Goal: Information Seeking & Learning: Learn about a topic

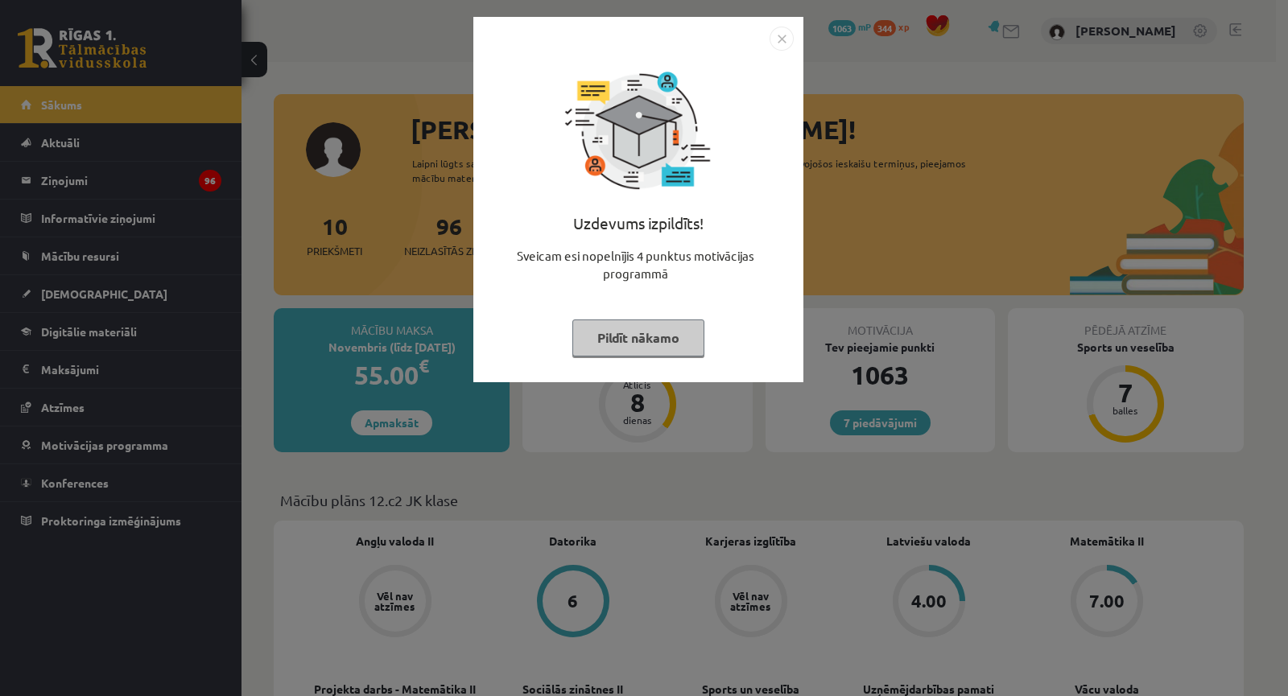
click at [468, 205] on div "Uzdevums izpildīts! Sveicam esi nopelnījis 4 punktus motivācijas programmā Pild…" at bounding box center [644, 348] width 1288 height 696
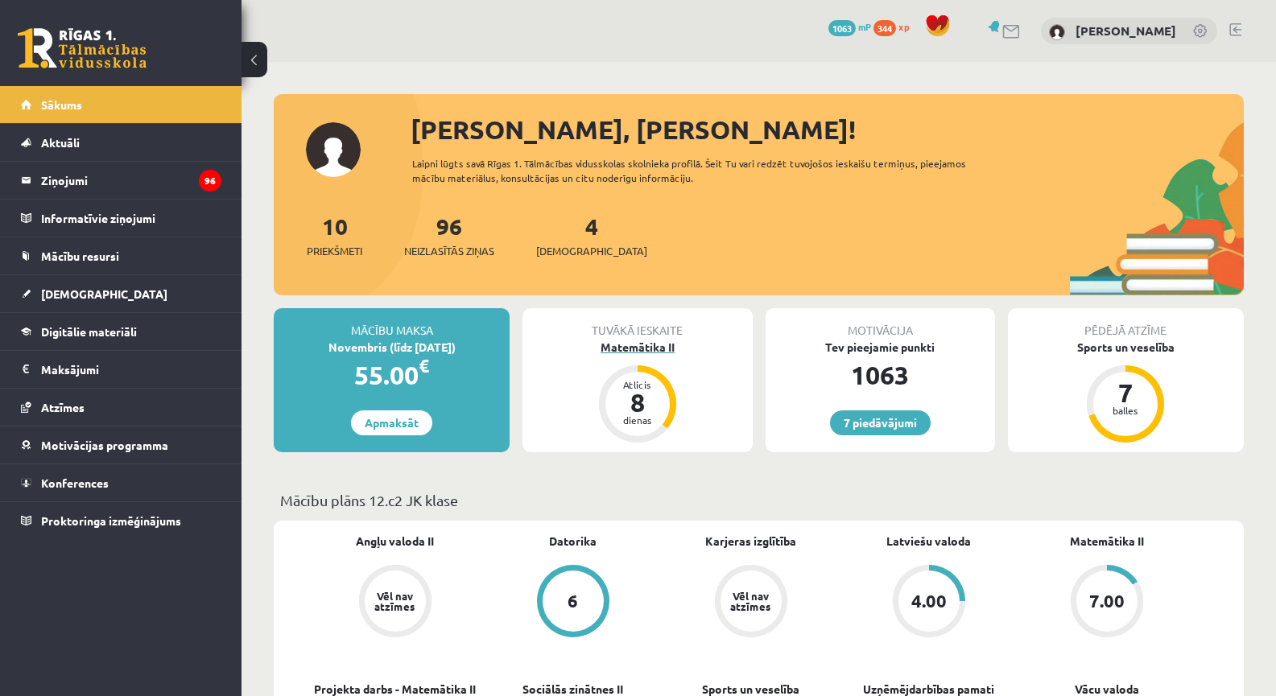
click at [611, 343] on div "Matemātika II" at bounding box center [636, 347] width 229 height 17
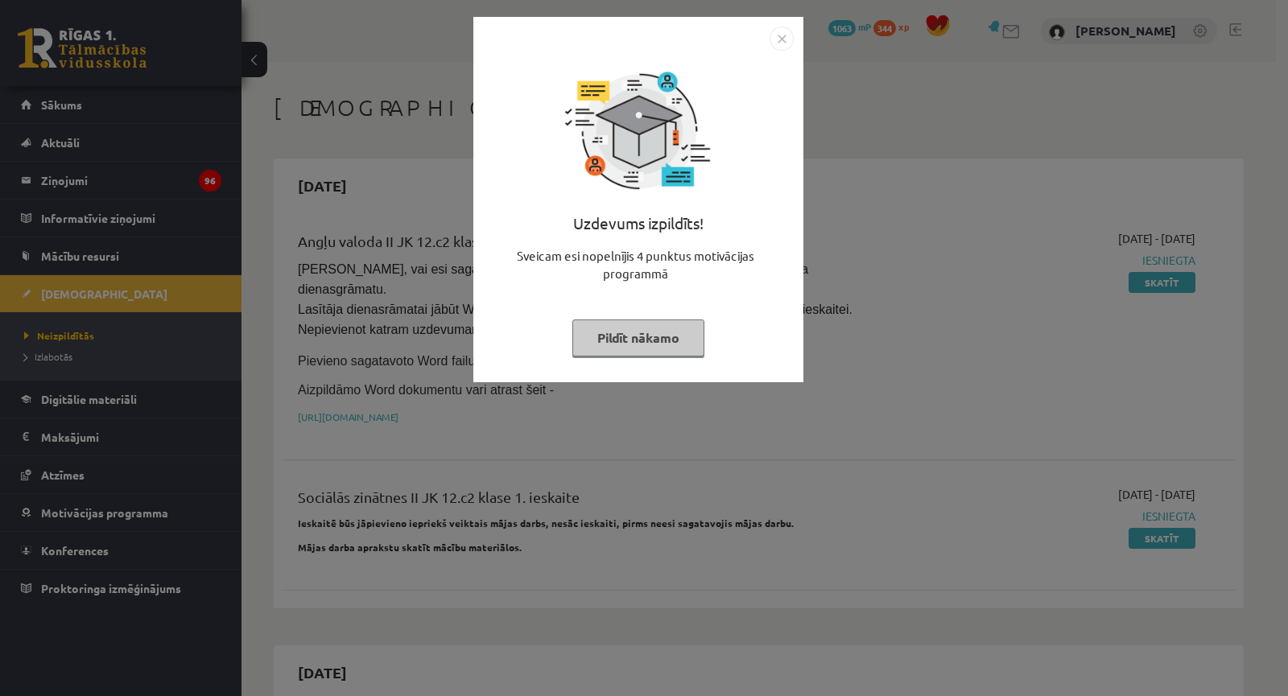
click at [397, 118] on div "Uzdevums izpildīts! Sveicam esi nopelnījis 4 punktus motivācijas programmā Pild…" at bounding box center [644, 348] width 1288 height 696
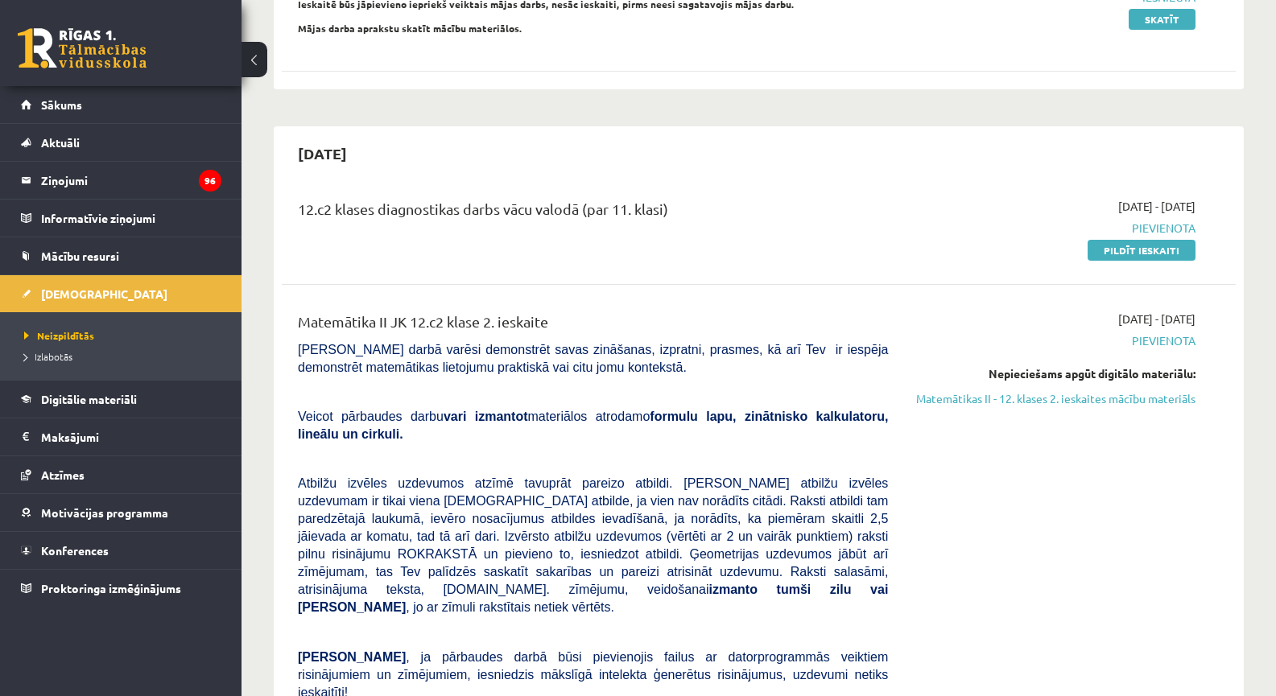
scroll to position [563, 0]
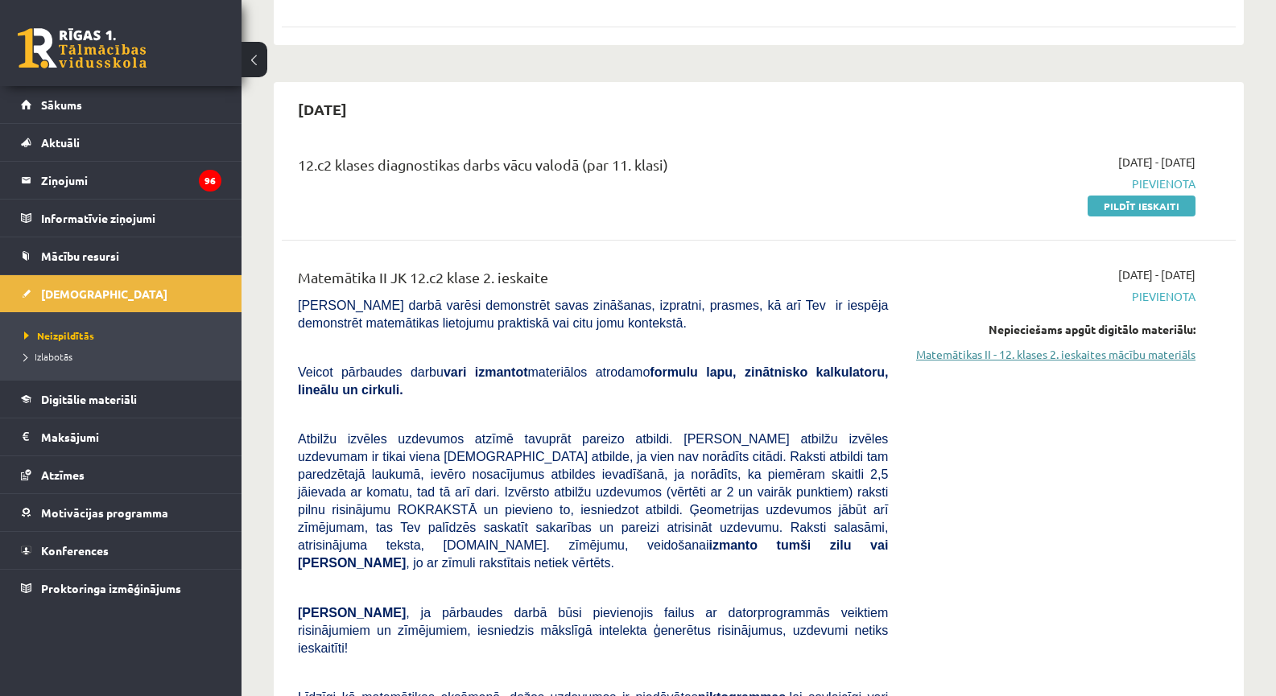
click at [1058, 346] on link "Matemātikas II - 12. klases 2. ieskaites mācību materiāls" at bounding box center [1053, 354] width 283 height 17
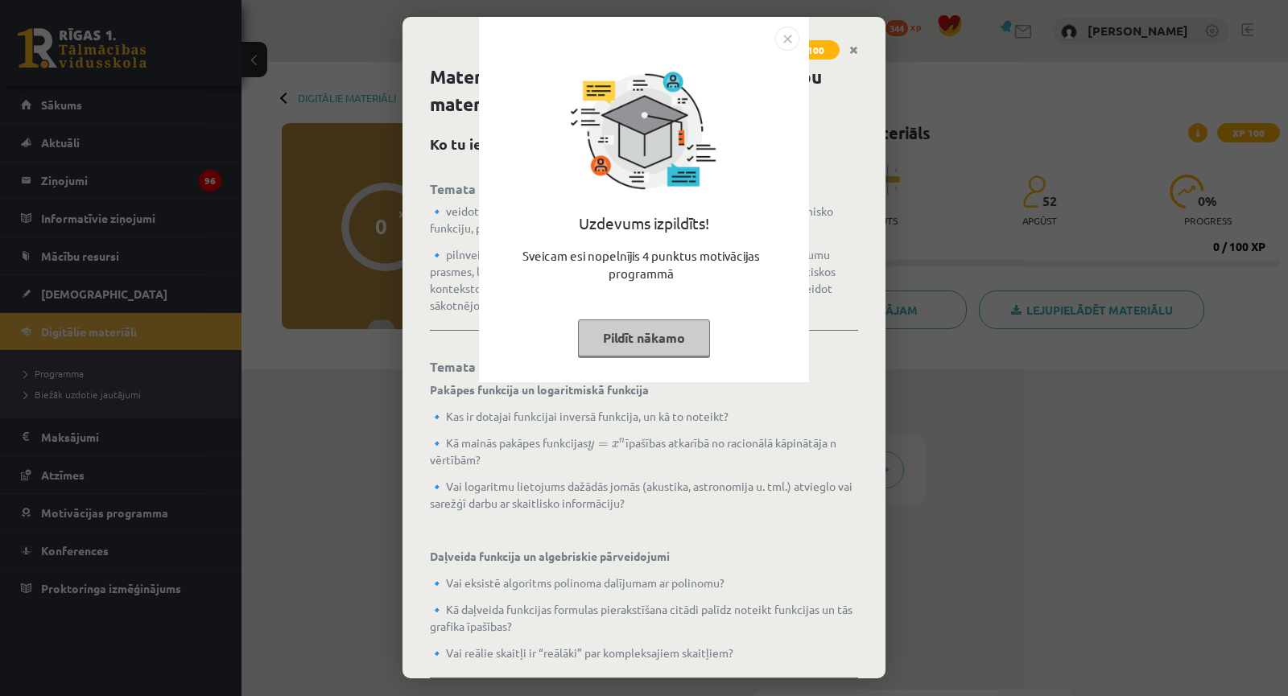
click at [1033, 254] on div "Uzdevums izpildīts! Sveicam esi nopelnījis 4 punktus motivācijas programmā Pild…" at bounding box center [644, 348] width 1288 height 696
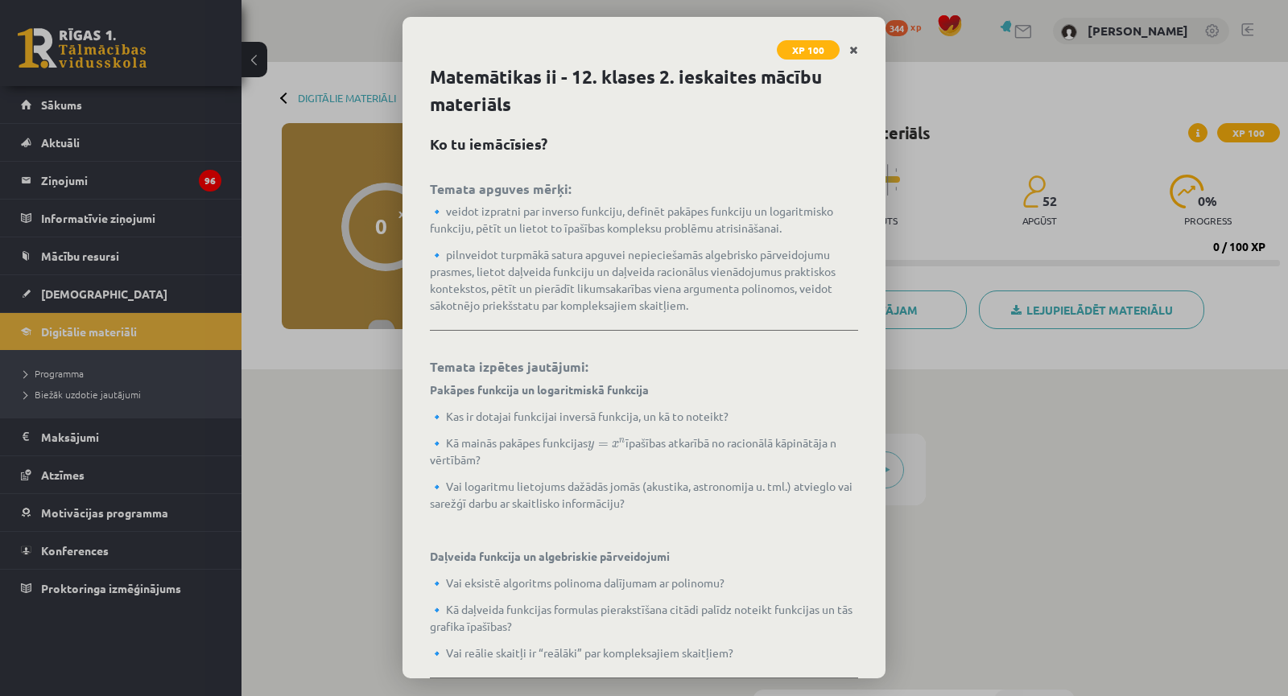
click at [861, 48] on link "Close" at bounding box center [853, 50] width 28 height 31
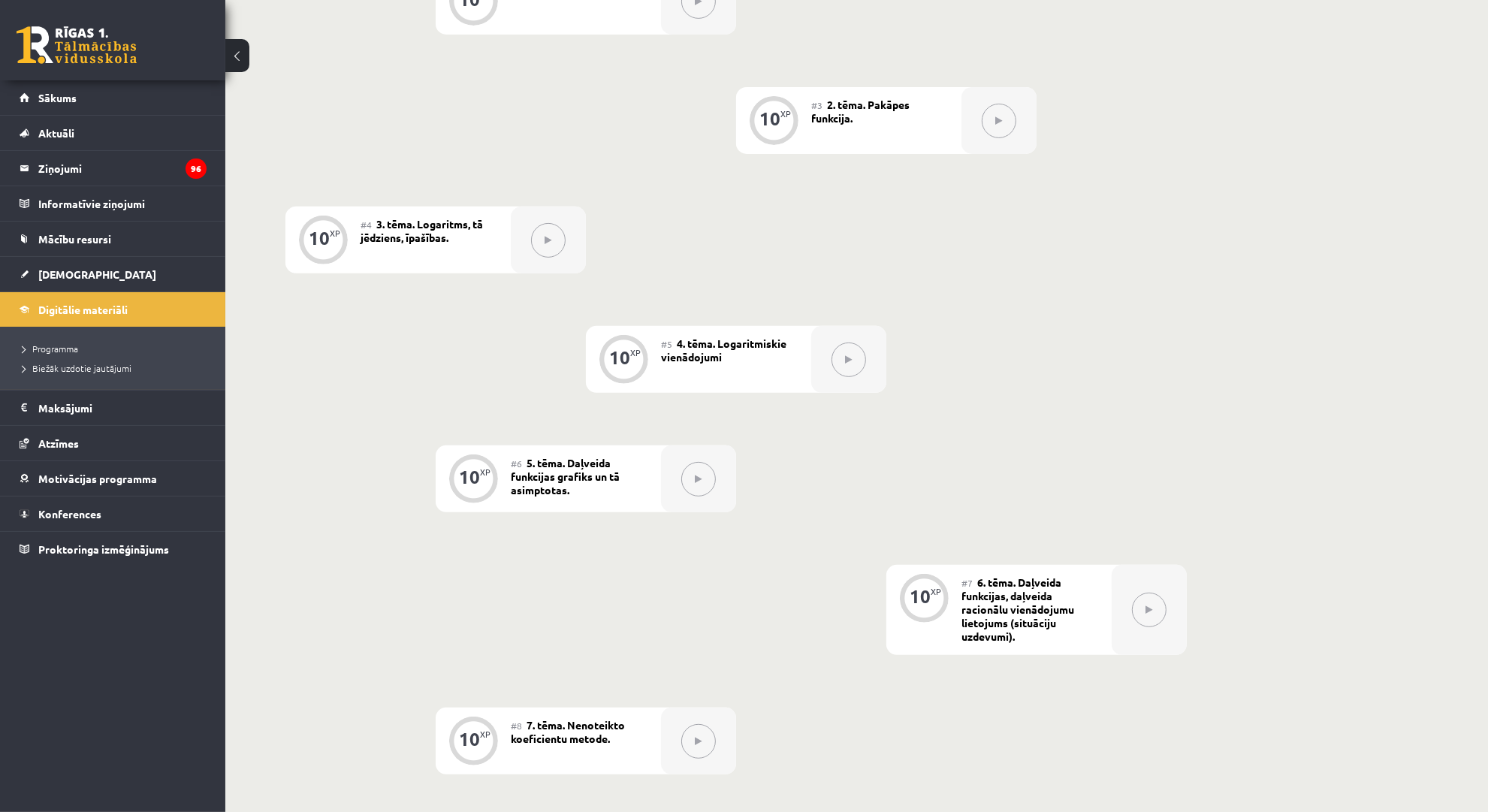
scroll to position [338, 0]
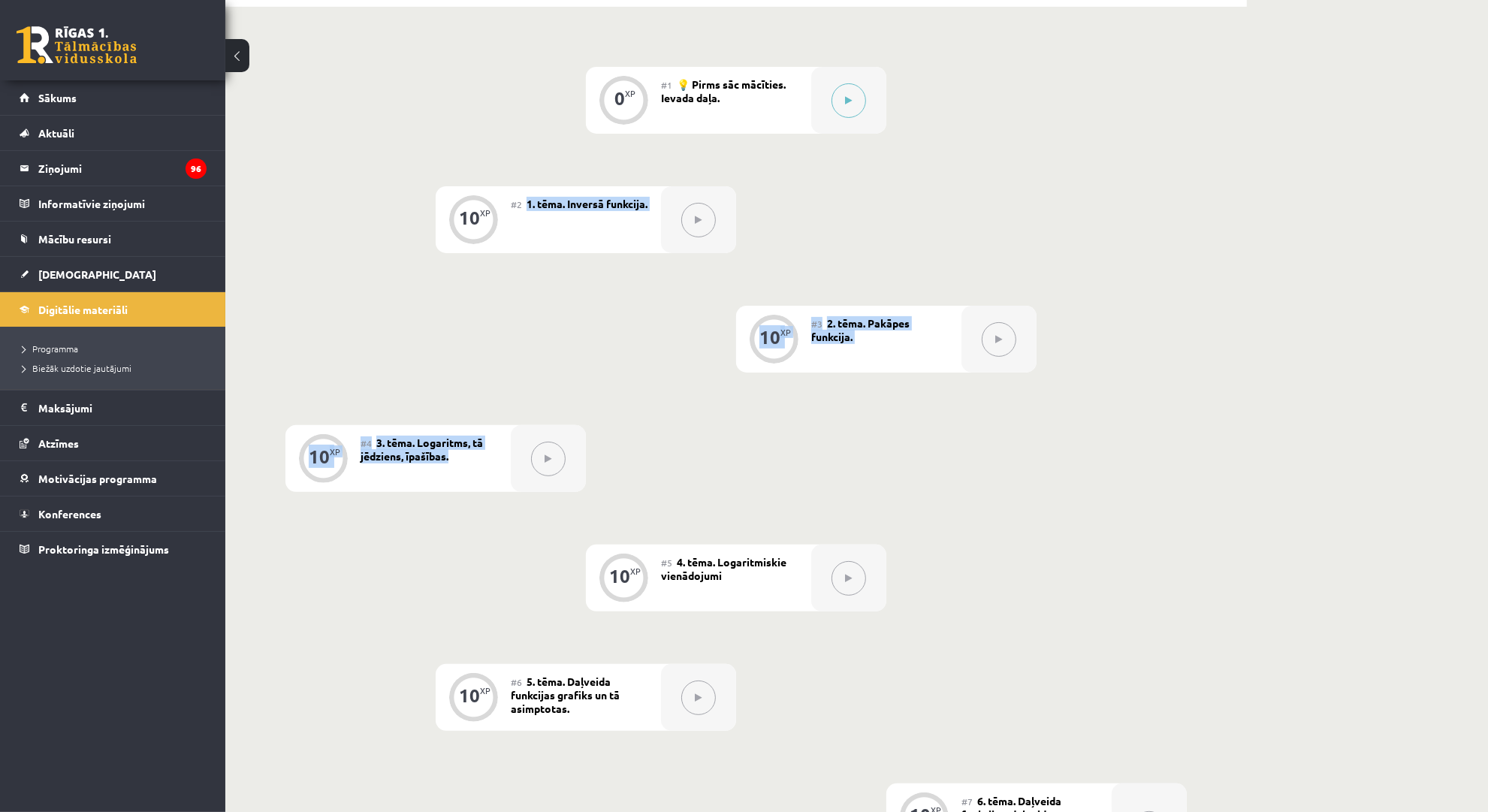
drag, startPoint x: 528, startPoint y: 190, endPoint x: 1016, endPoint y: 475, distance: 565.1
click at [1016, 475] on div "0 XP #1 💡 Pirms sāc mācīties. Ievada daļa. 10 XP #2 1. tēma. Inversā funkcija. …" at bounding box center [737, 709] width 902 height 1284
click at [1031, 468] on div "0 XP #1 💡 Pirms sāc mācīties. Ievada daļa. 10 XP #2 1. tēma. Inversā funkcija. …" at bounding box center [737, 709] width 902 height 1284
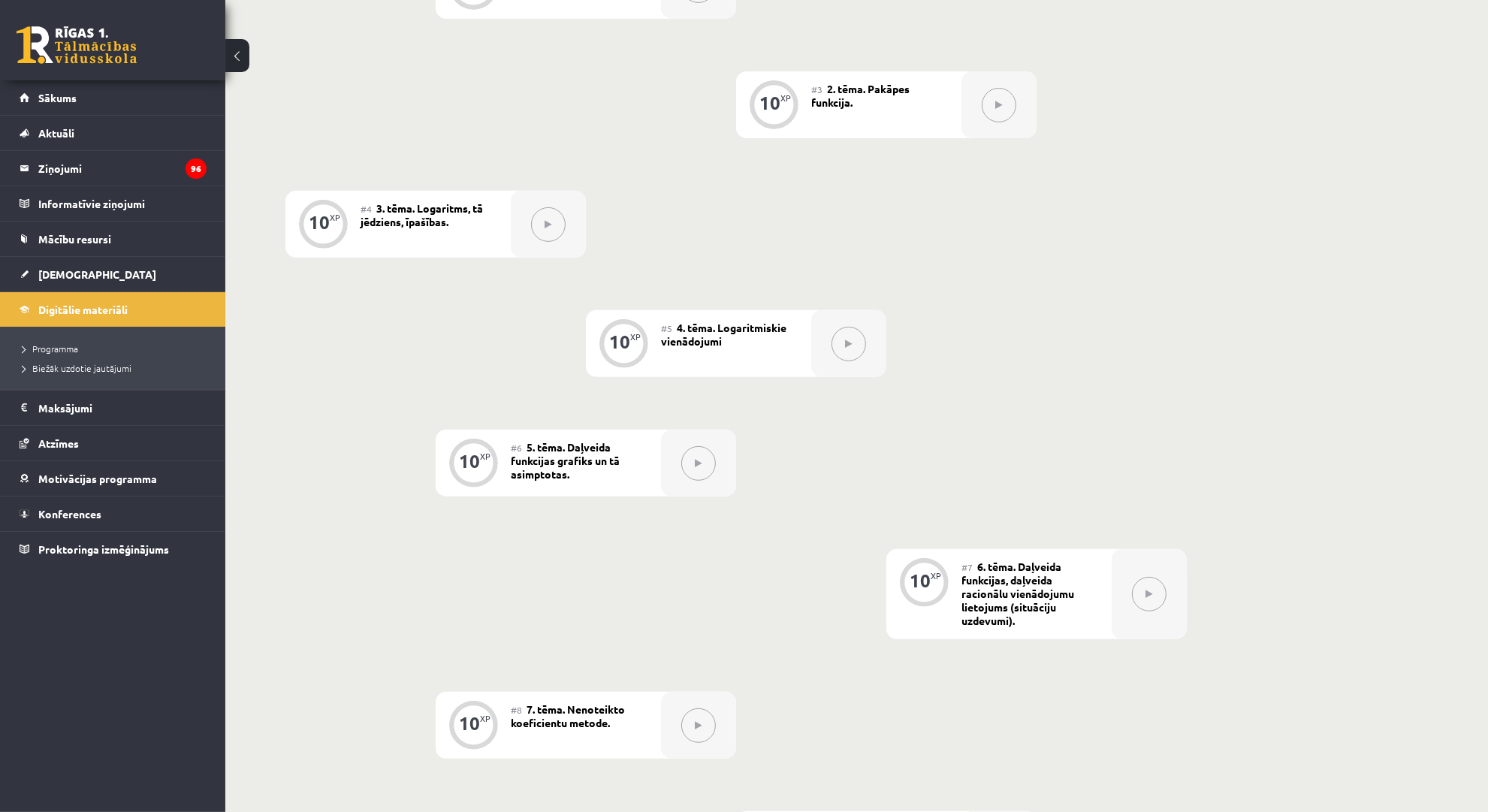
scroll to position [657, 0]
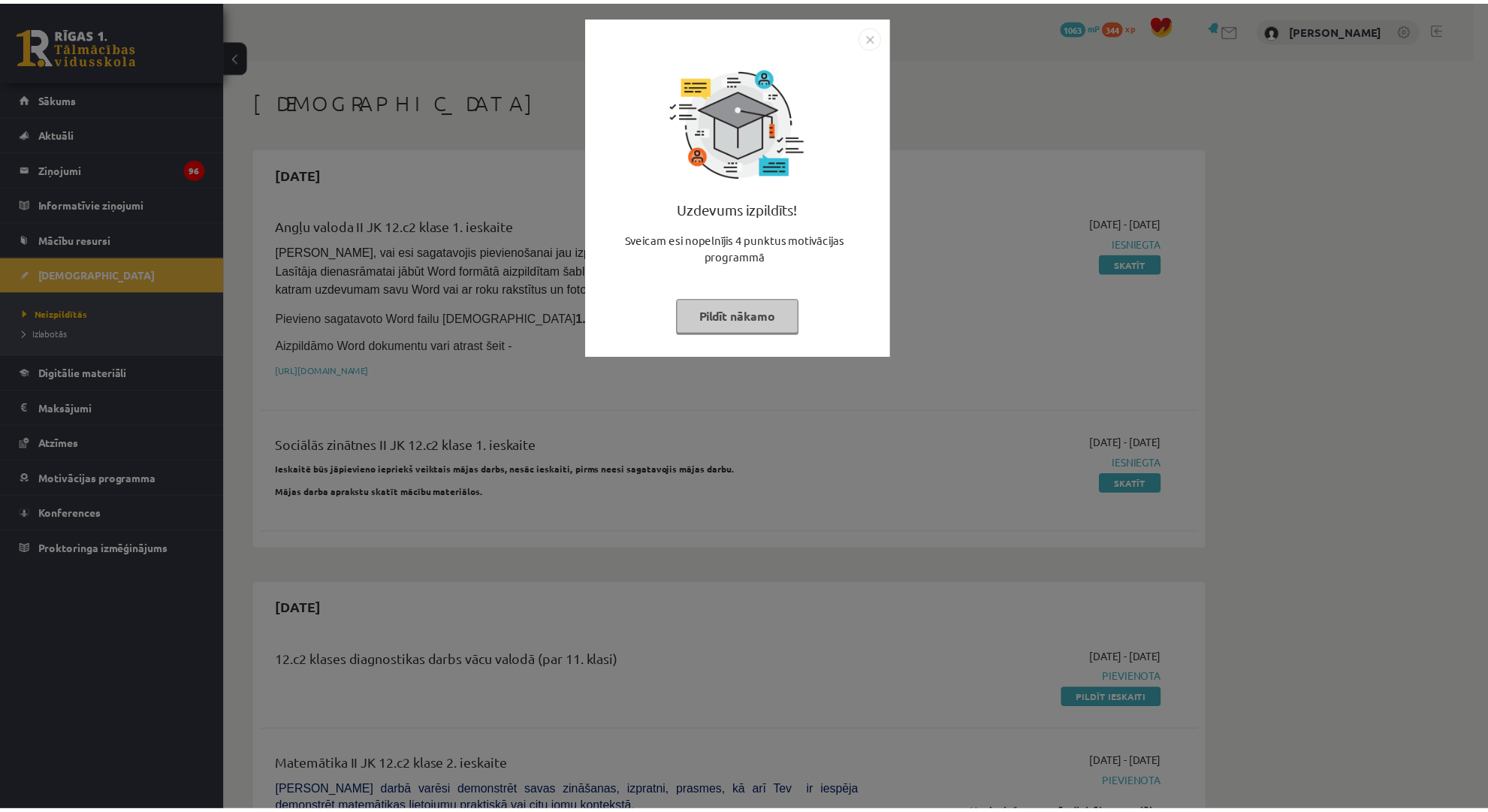
scroll to position [525, 0]
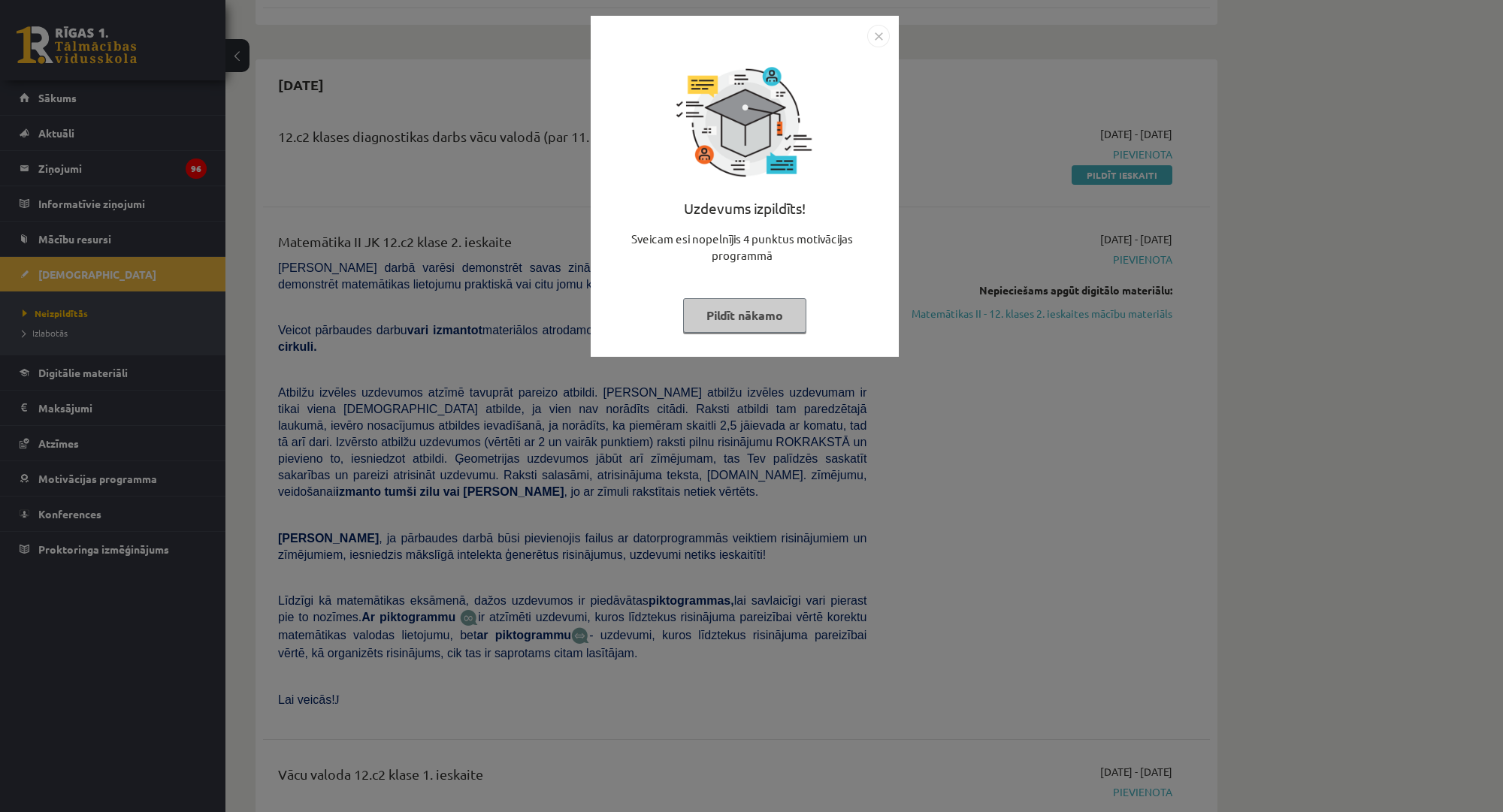
click at [549, 442] on div "Uzdevums izpildīts! Sveicam esi nopelnījis 4 punktus motivācijas programmā Pild…" at bounding box center [752, 406] width 1503 height 812
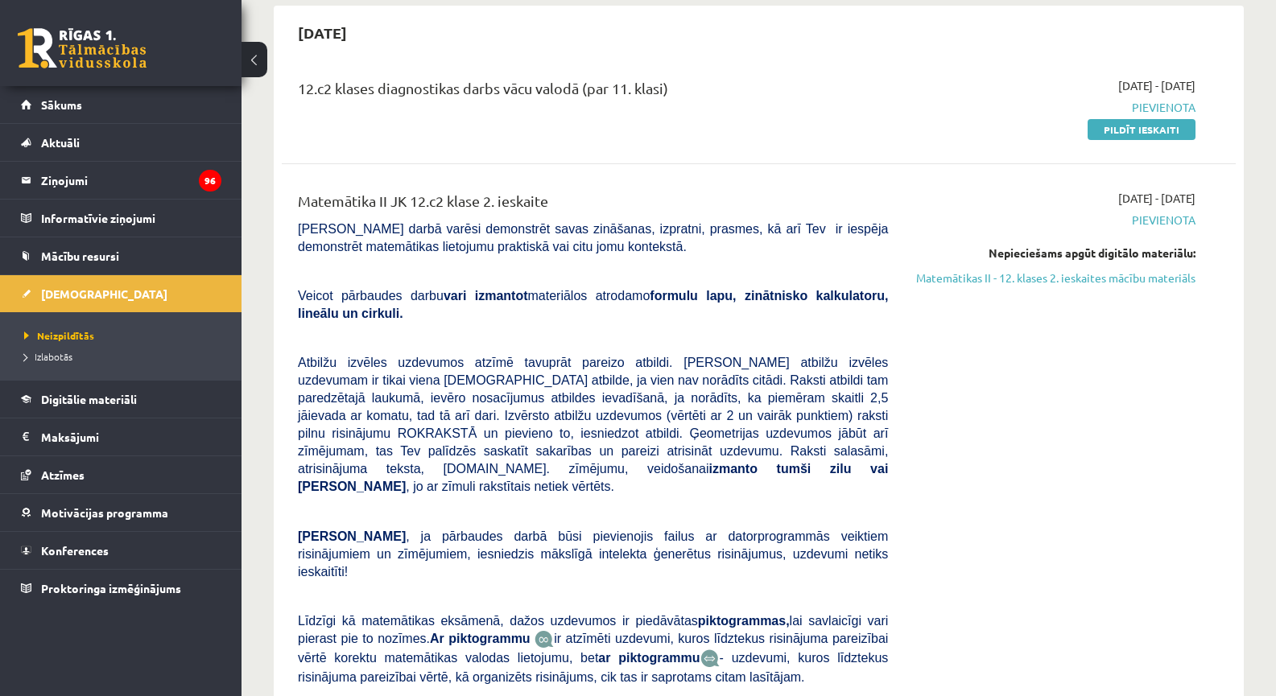
scroll to position [563, 0]
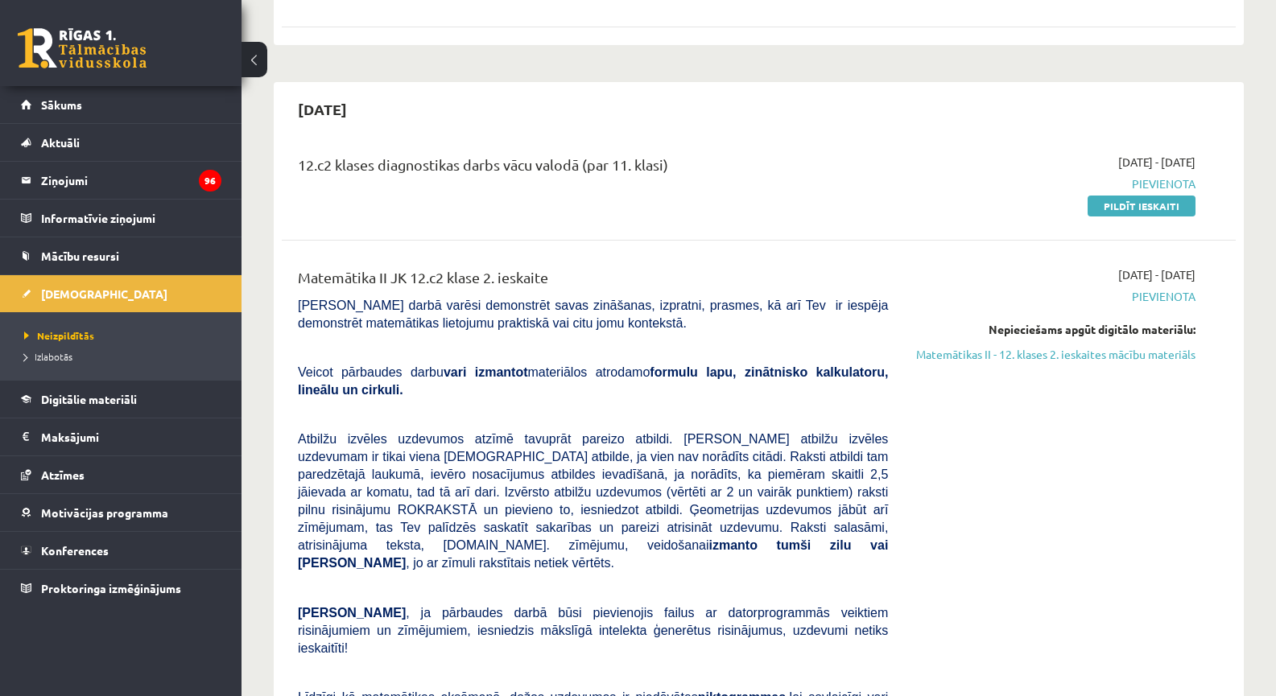
click at [916, 495] on div "2025-10-01 - 2025-10-15 Pievienota Nepieciešams apgūt digitālo materiālu: Matem…" at bounding box center [1053, 543] width 307 height 555
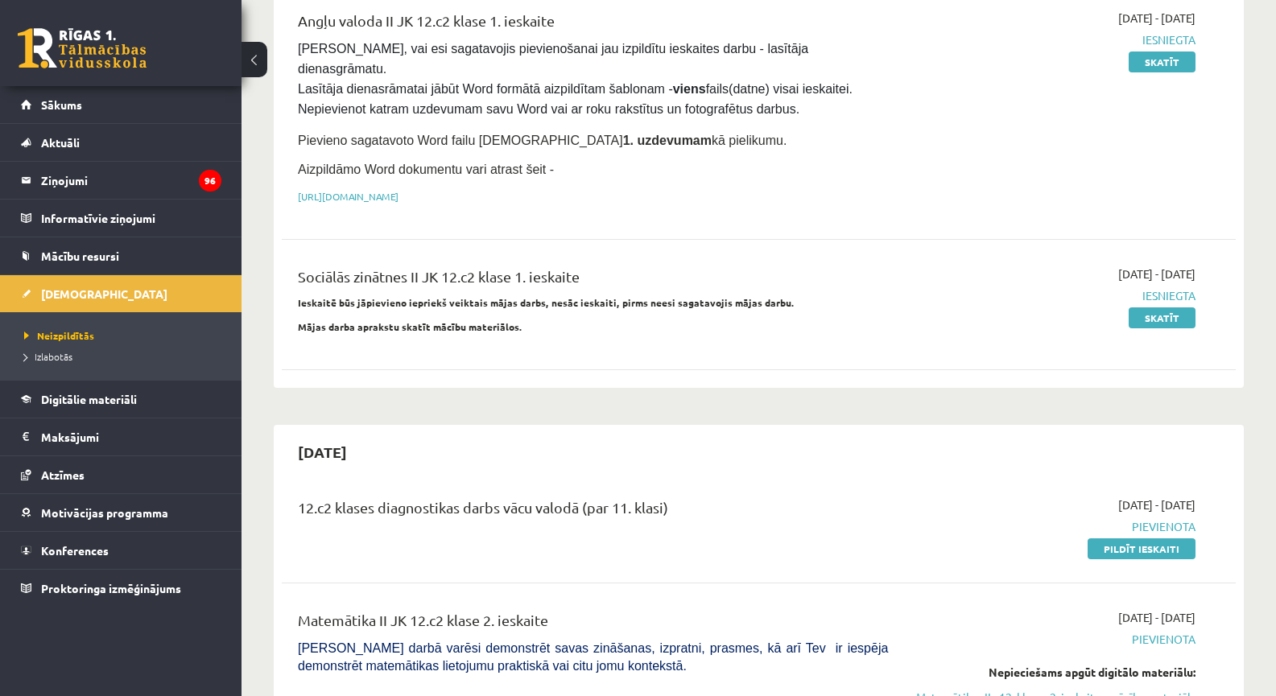
scroll to position [188, 0]
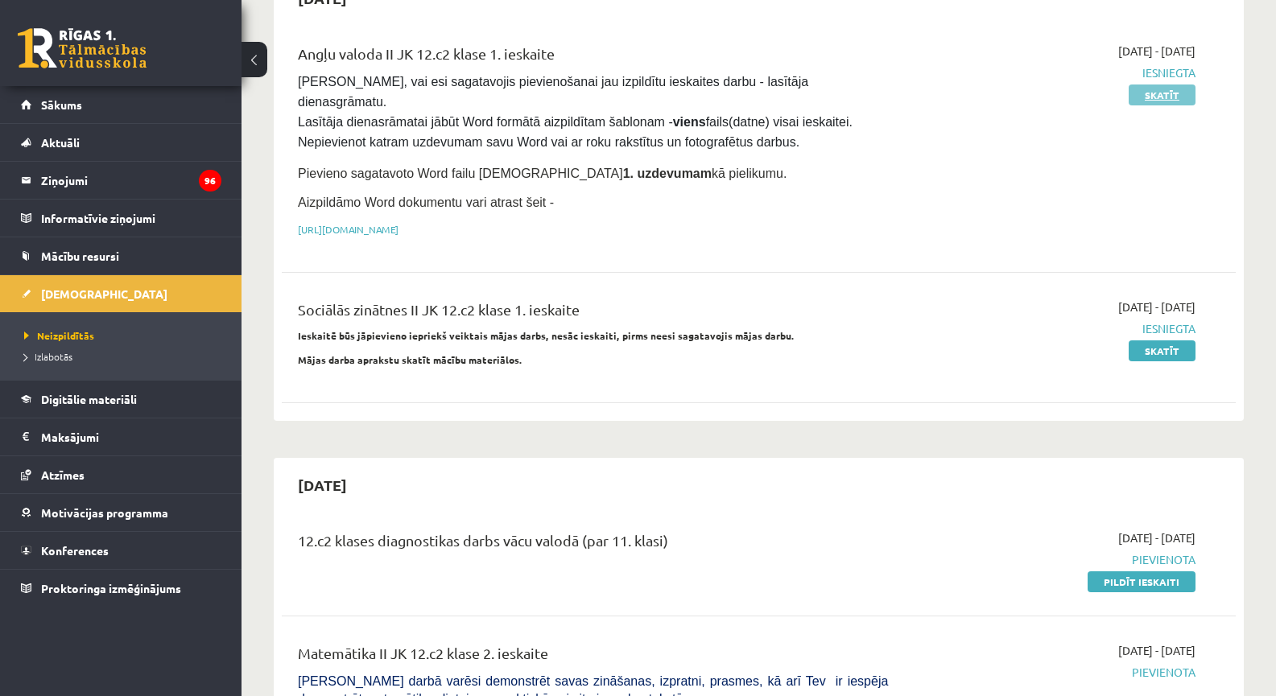
click at [1155, 97] on link "Skatīt" at bounding box center [1161, 95] width 67 height 21
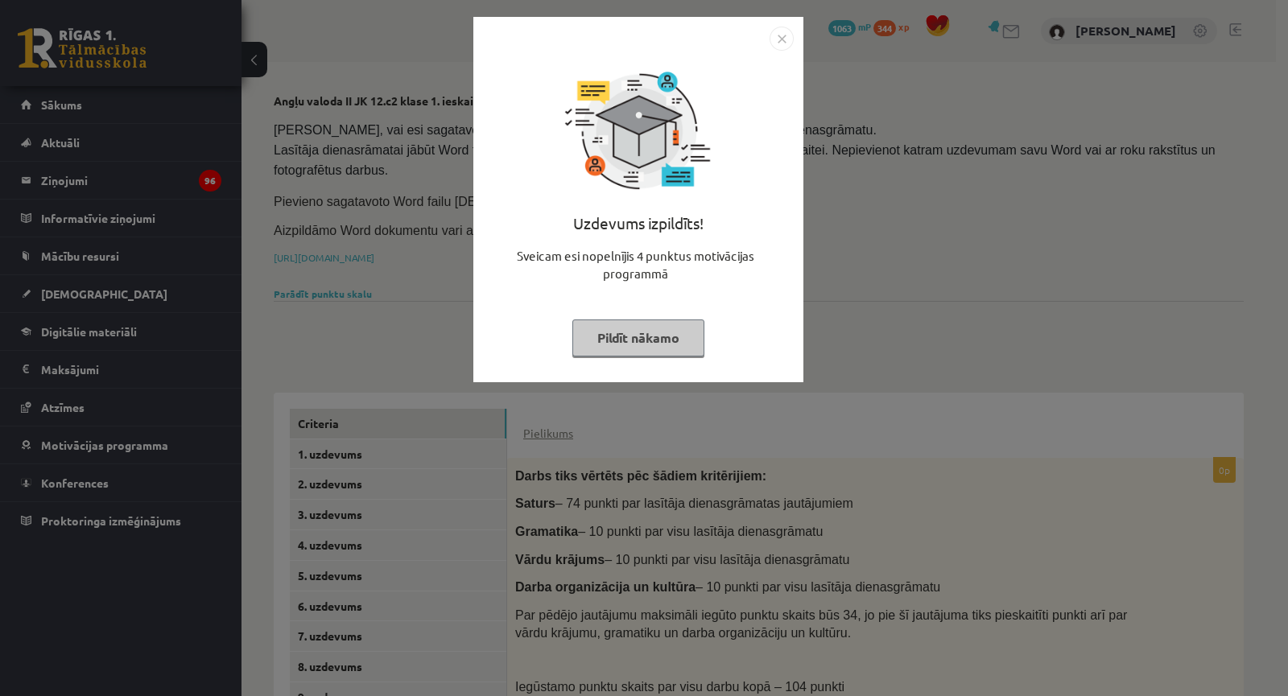
click at [903, 158] on div "Uzdevums izpildīts! Sveicam esi nopelnījis 4 punktus motivācijas programmā Pild…" at bounding box center [644, 348] width 1288 height 696
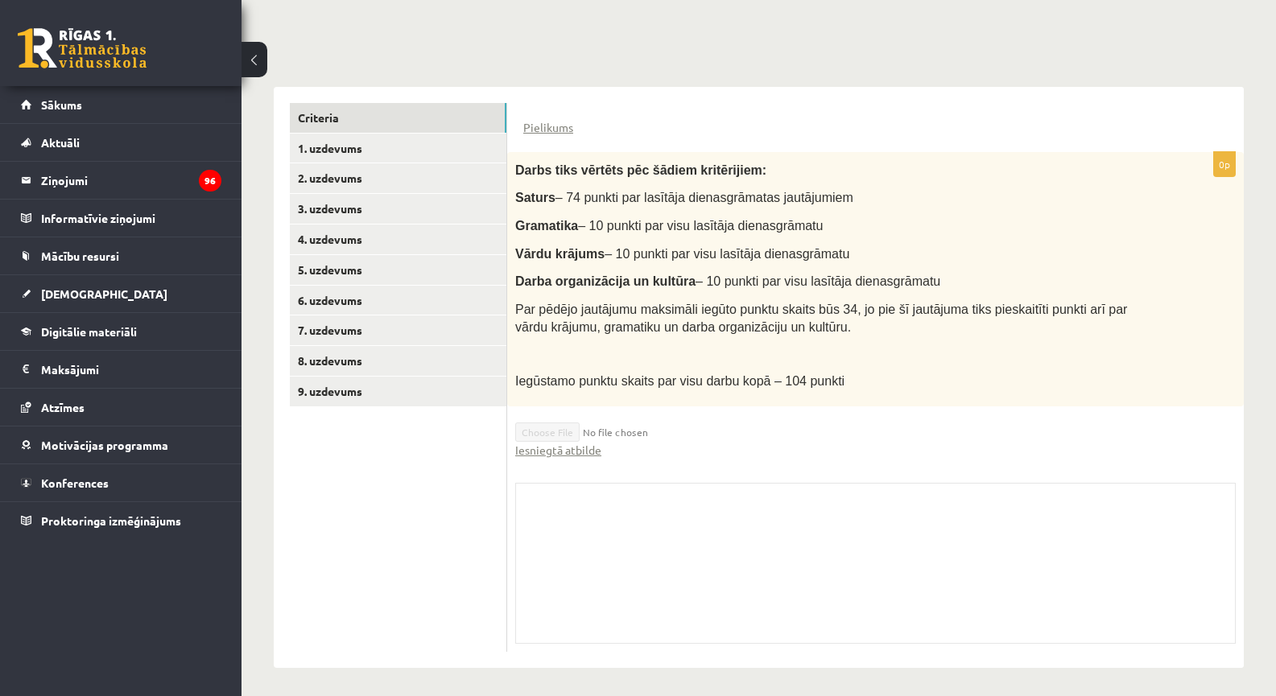
scroll to position [307, 0]
click at [435, 163] on link "2. uzdevums" at bounding box center [398, 178] width 217 height 30
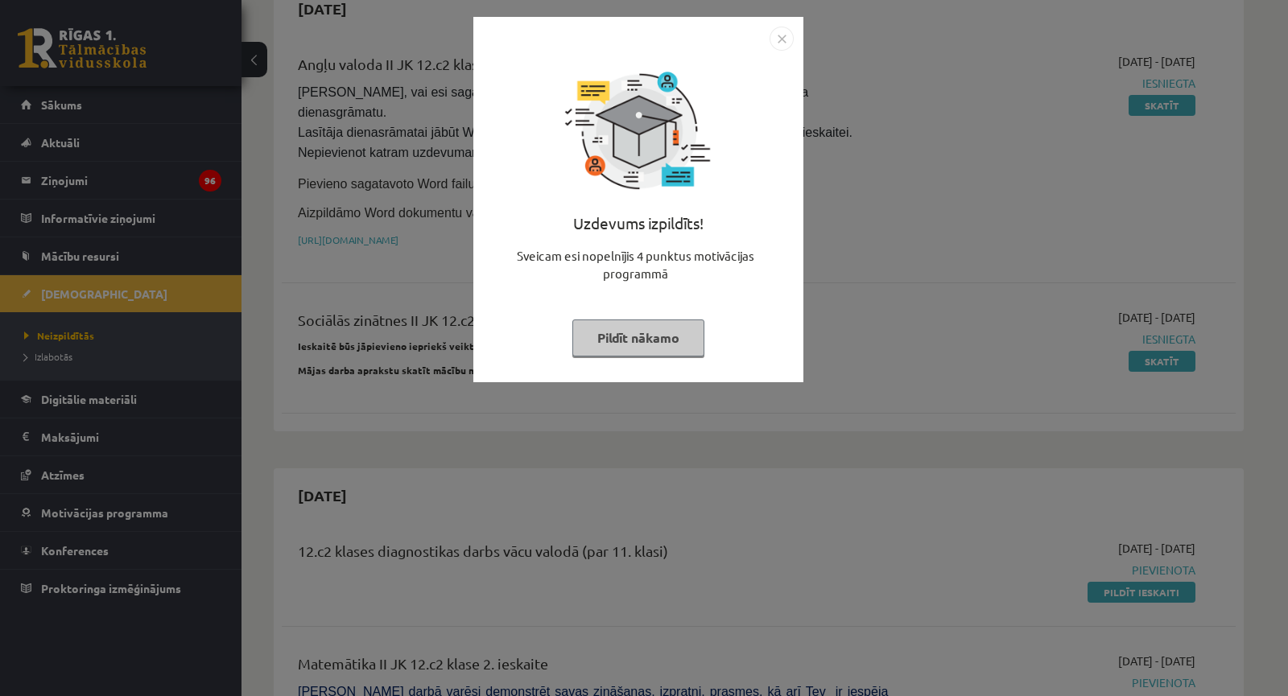
click at [885, 118] on div "Uzdevums izpildīts! Sveicam esi nopelnījis 4 punktus motivācijas programmā Pild…" at bounding box center [644, 348] width 1288 height 696
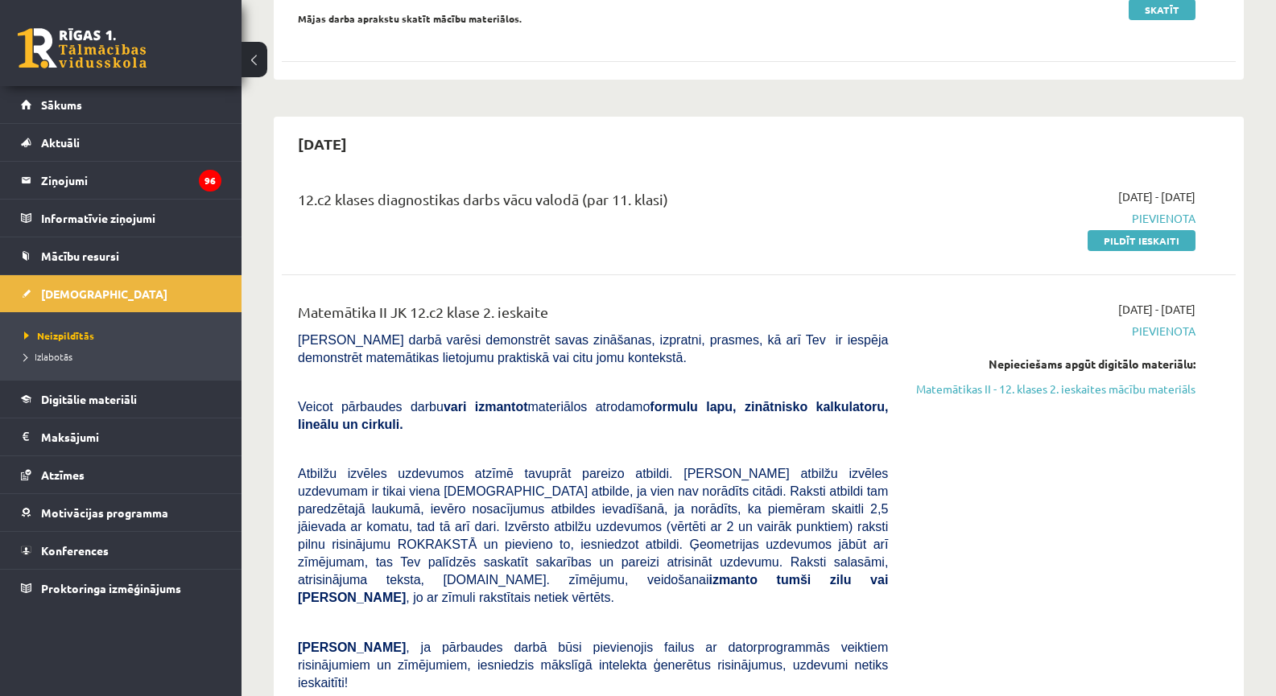
scroll to position [563, 0]
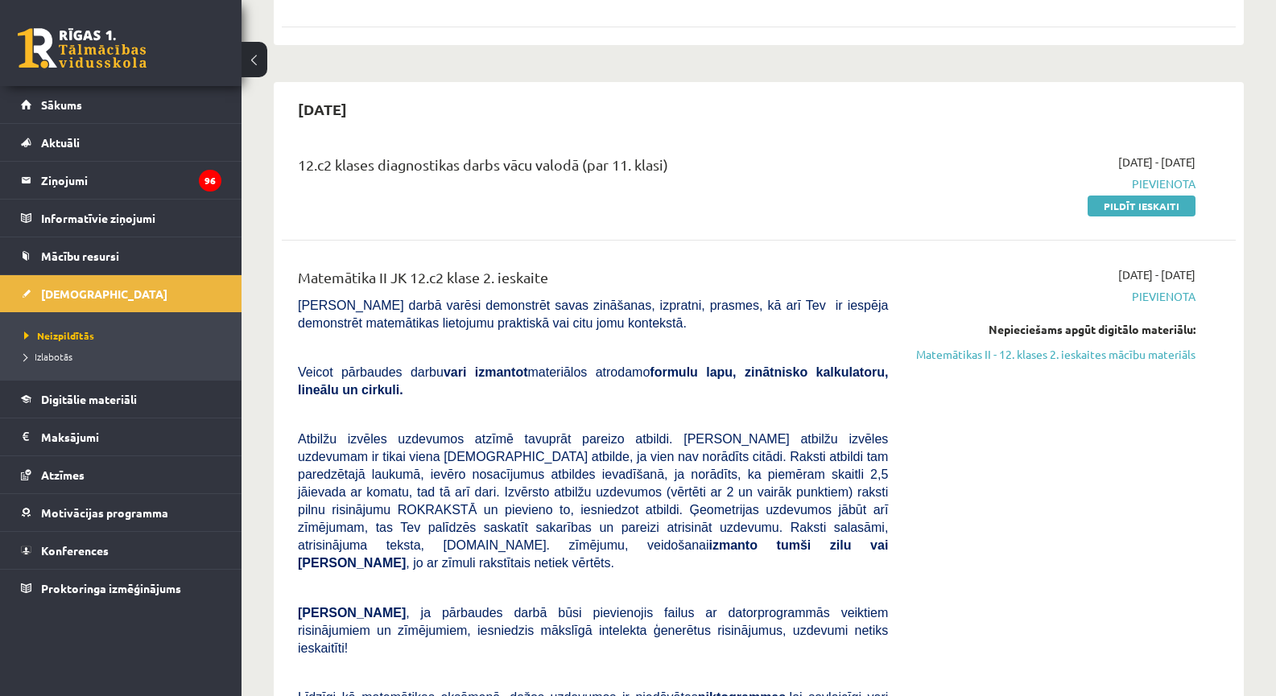
click at [751, 266] on div "Matemātika II JK 12.c2 klase 2. ieskaite" at bounding box center [593, 281] width 590 height 30
click at [736, 299] on span "[PERSON_NAME] darbā varēsi demonstrēt savas zināšanas, izpratni, prasmes, kā ar…" at bounding box center [593, 314] width 590 height 31
click at [747, 299] on span "[PERSON_NAME] darbā varēsi demonstrēt savas zināšanas, izpratni, prasmes, kā ar…" at bounding box center [593, 314] width 590 height 31
drag, startPoint x: 975, startPoint y: 324, endPoint x: 717, endPoint y: 93, distance: 346.5
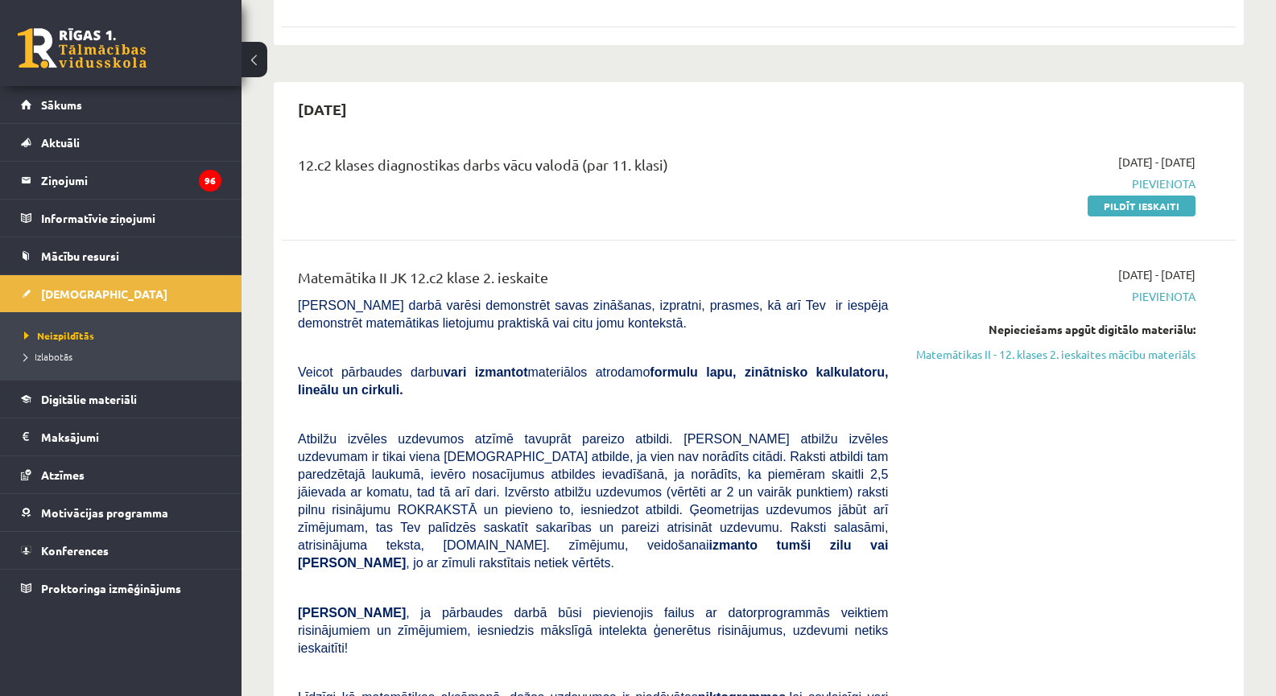
click at [975, 346] on link "Matemātikas II - 12. klases 2. ieskaites mācību materiāls" at bounding box center [1053, 354] width 283 height 17
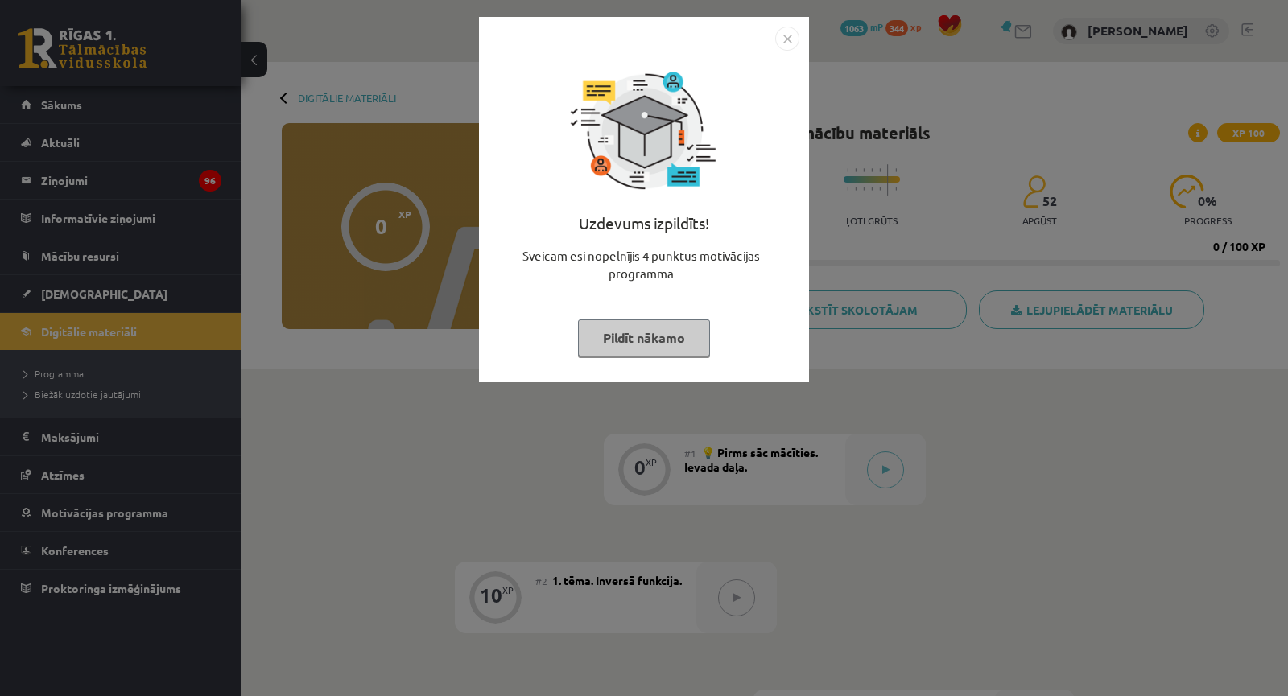
click at [935, 323] on div "Uzdevums izpildīts! Sveicam esi nopelnījis 4 punktus motivācijas programmā Pild…" at bounding box center [644, 348] width 1288 height 696
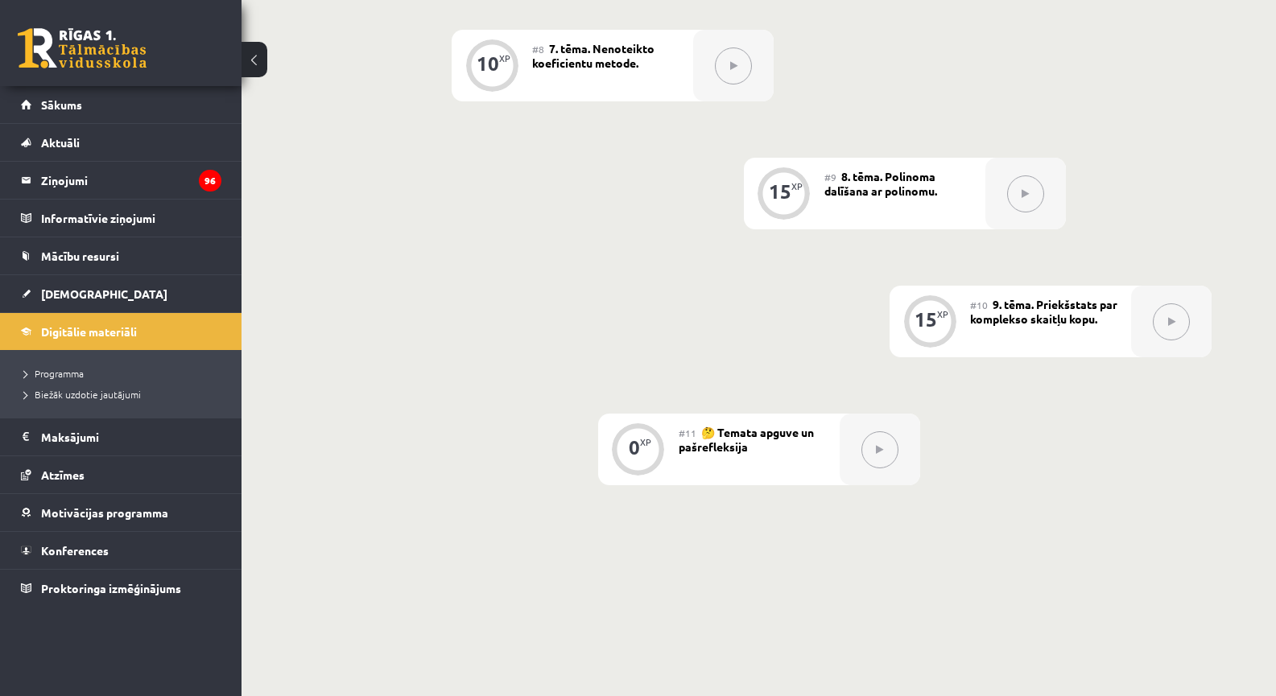
scroll to position [1396, 0]
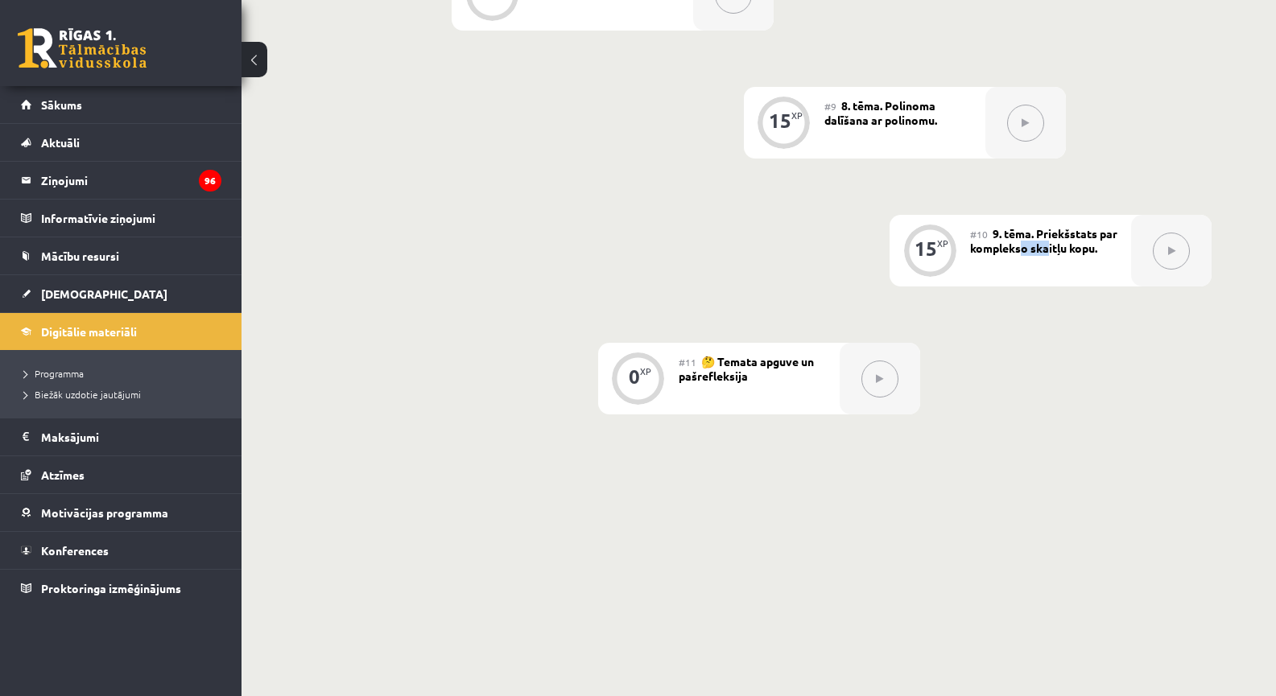
drag, startPoint x: 1019, startPoint y: 248, endPoint x: 1054, endPoint y: 246, distance: 35.5
click at [1050, 249] on span "9. tēma. Priekšstats par komplekso skaitļu kopu." at bounding box center [1043, 240] width 147 height 29
click at [1058, 245] on span "9. tēma. Priekšstats par komplekso skaitļu kopu." at bounding box center [1043, 240] width 147 height 29
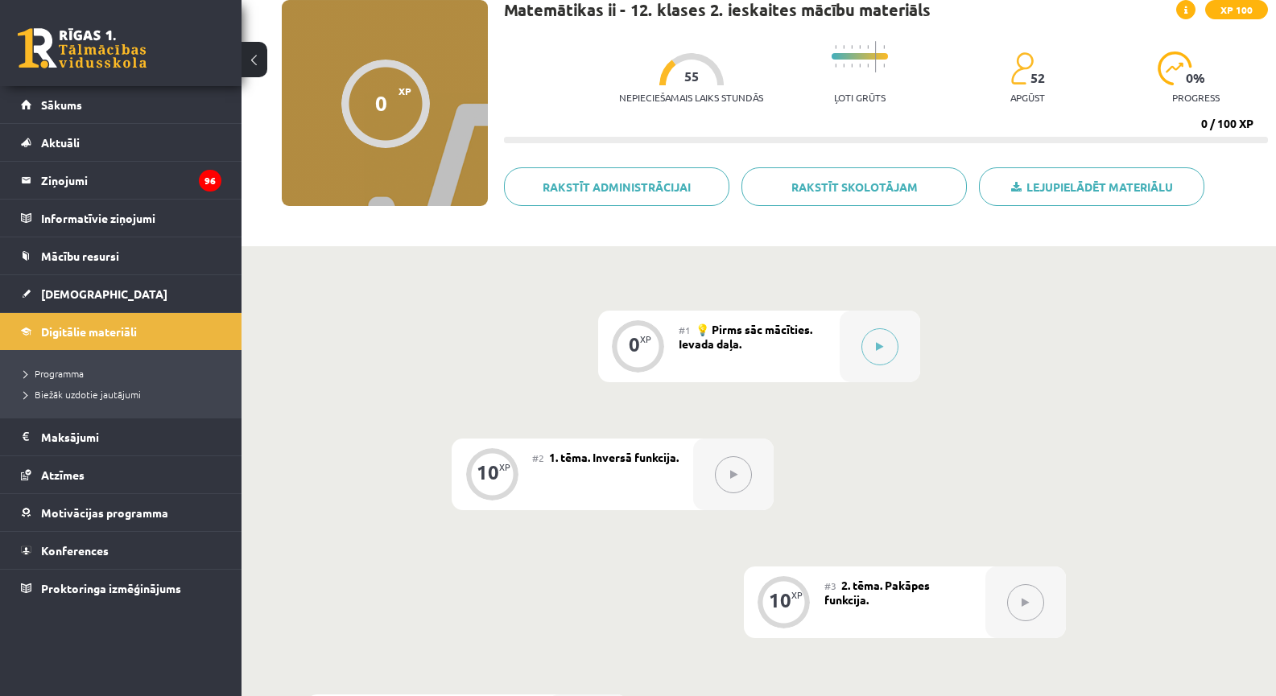
scroll to position [0, 0]
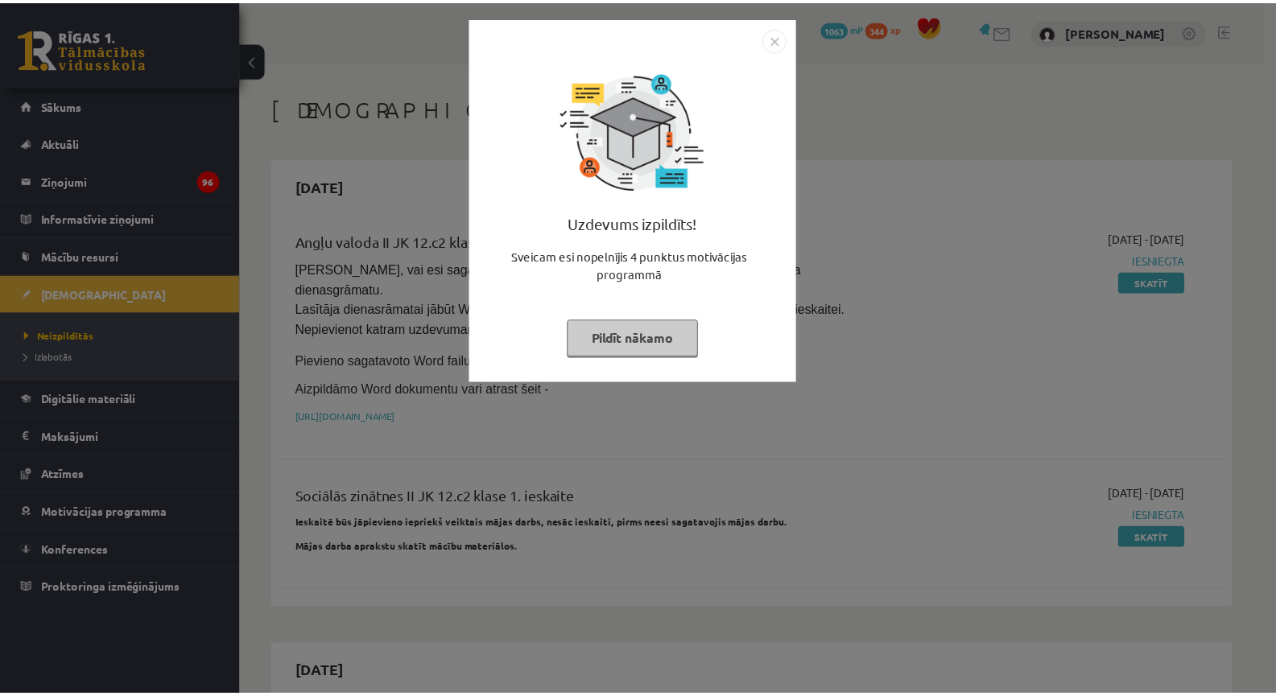
scroll to position [563, 0]
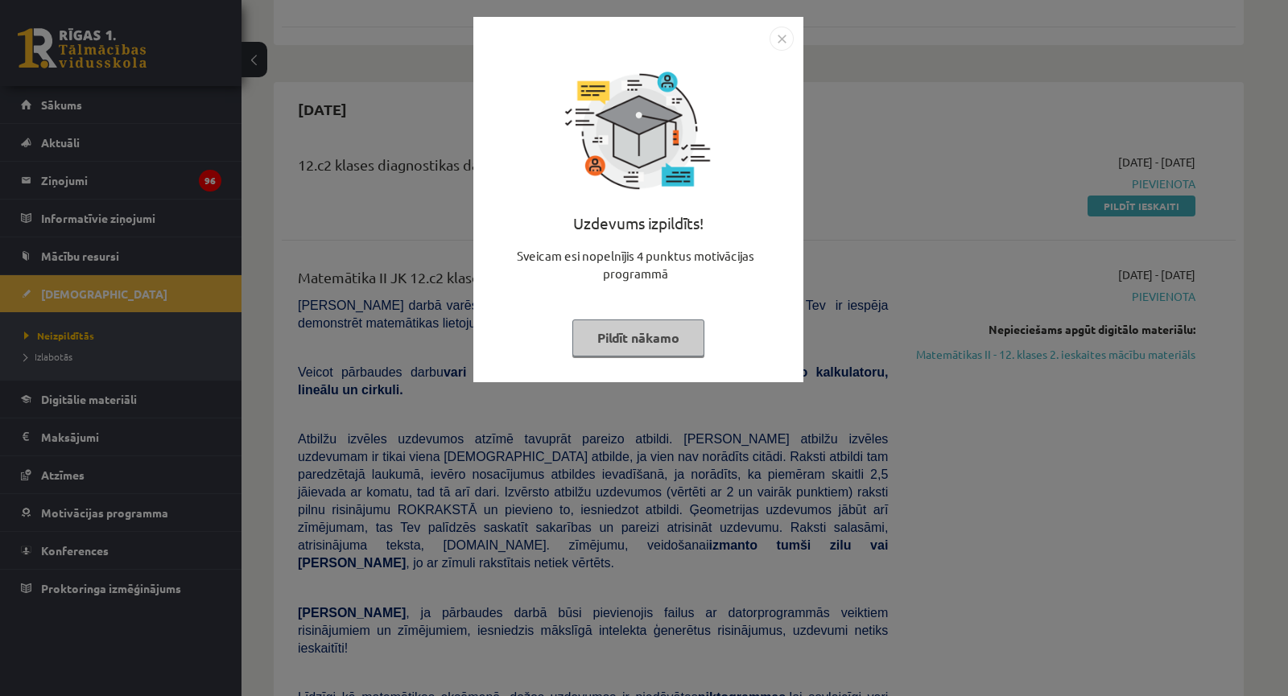
click at [970, 314] on div "Uzdevums izpildīts! Sveicam esi nopelnījis 4 punktus motivācijas programmā Pild…" at bounding box center [644, 348] width 1288 height 696
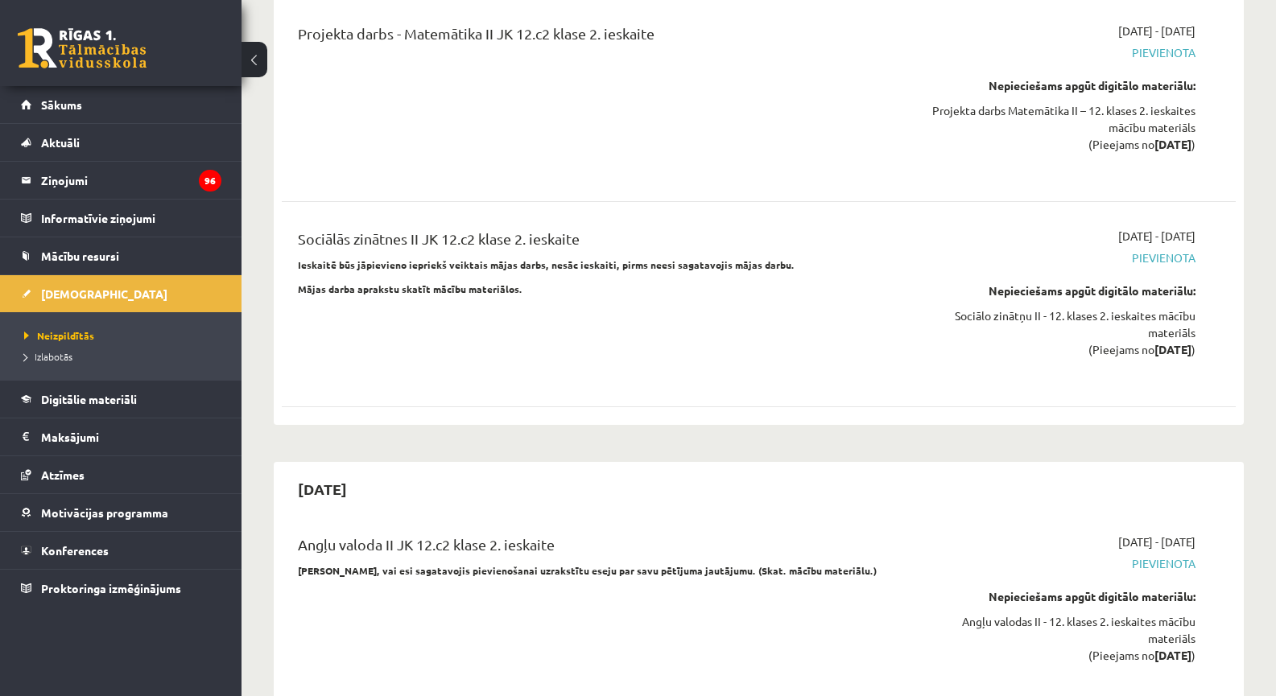
scroll to position [2808, 0]
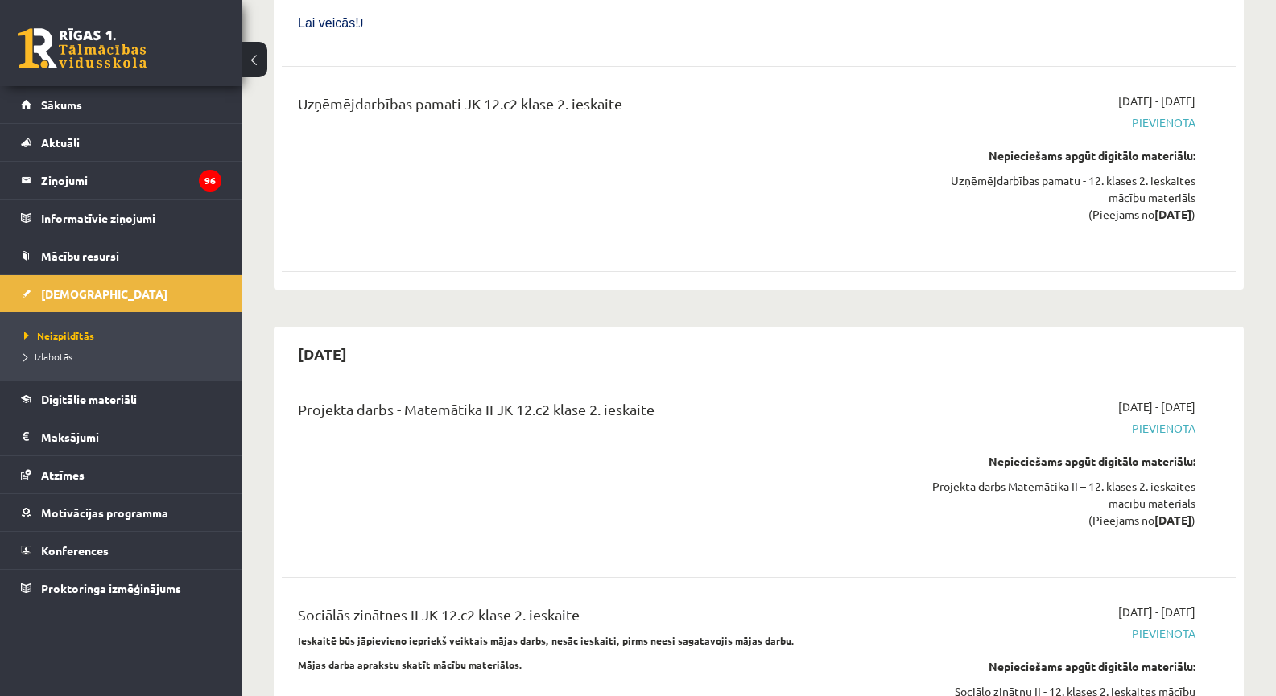
click at [341, 335] on h2 "[DATE]" at bounding box center [322, 354] width 81 height 38
click at [355, 335] on h2 "[DATE]" at bounding box center [322, 354] width 81 height 38
drag, startPoint x: 372, startPoint y: 254, endPoint x: 311, endPoint y: 258, distance: 61.3
click at [293, 335] on h2 "[DATE]" at bounding box center [322, 354] width 81 height 38
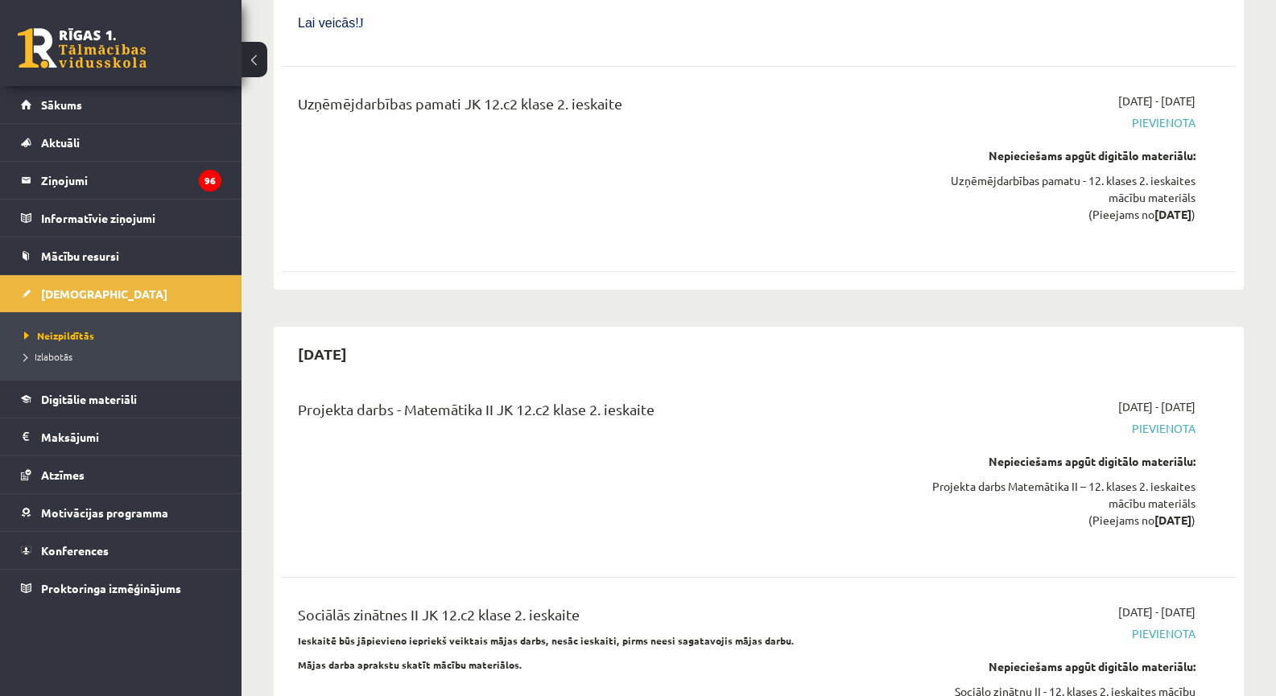
click at [334, 335] on h2 "[DATE]" at bounding box center [322, 354] width 81 height 38
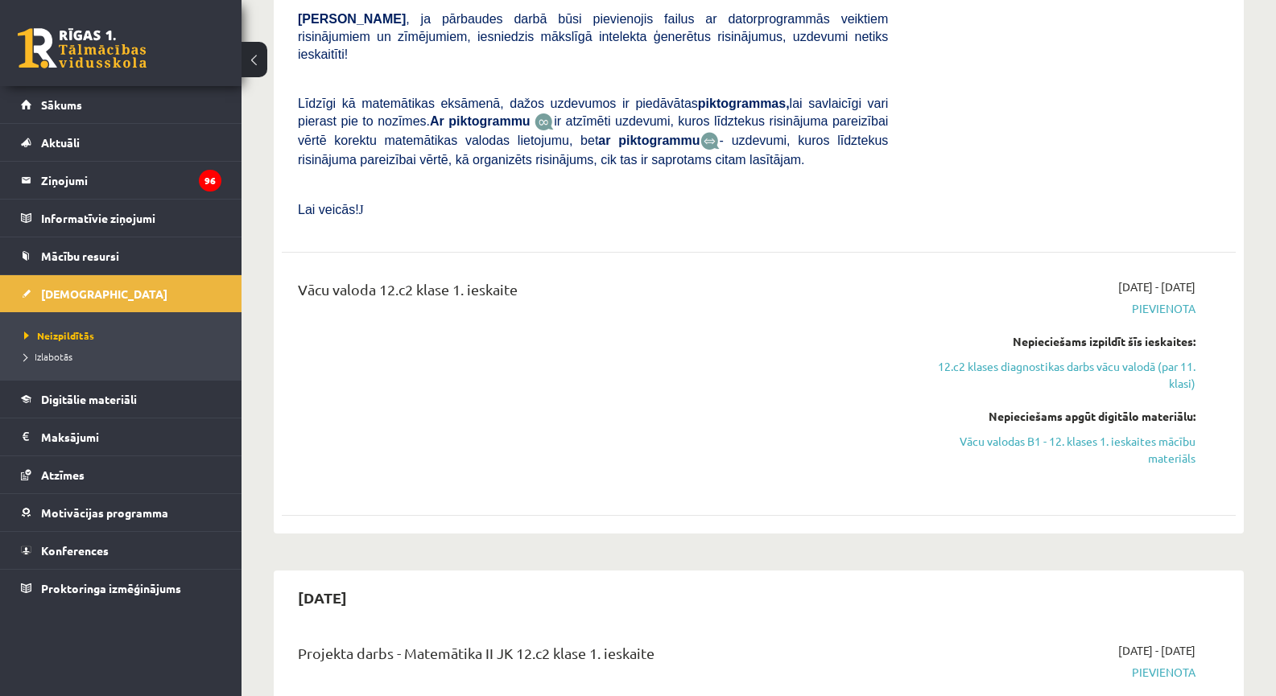
scroll to position [1118, 0]
